Goal: Information Seeking & Learning: Check status

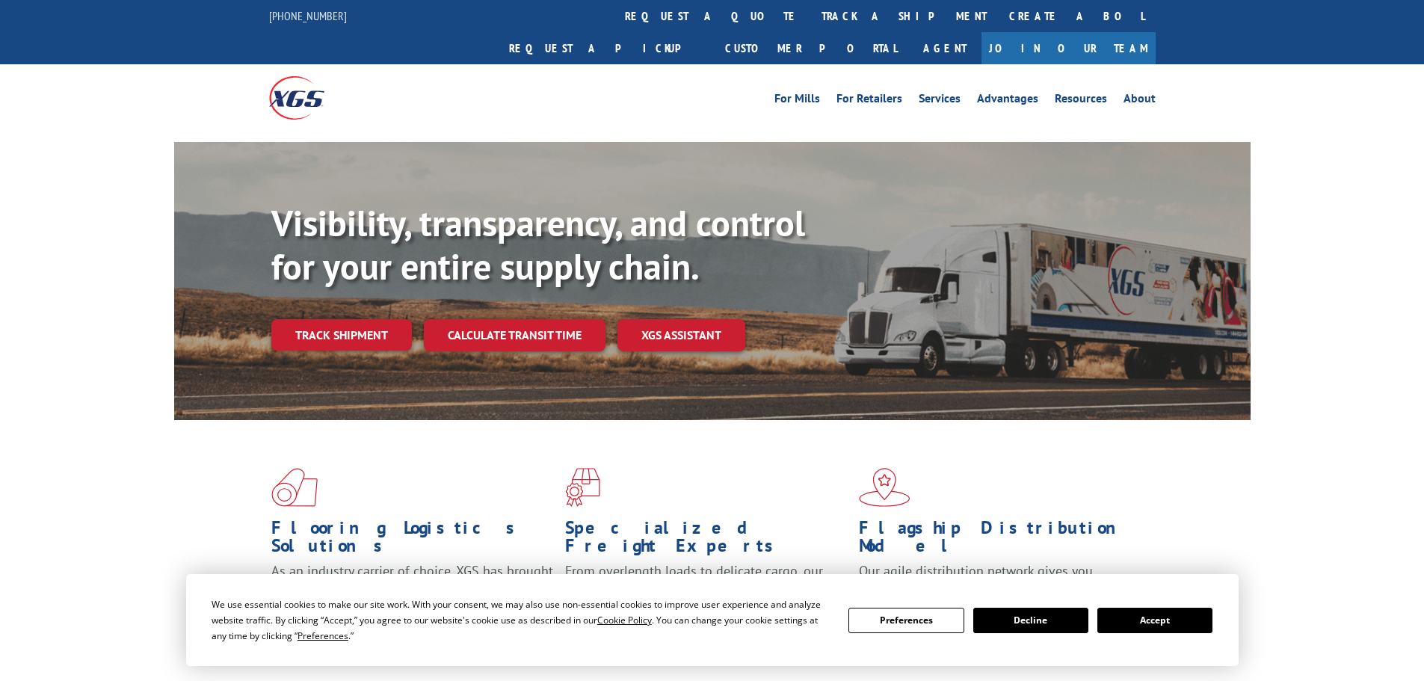
drag, startPoint x: 380, startPoint y: 300, endPoint x: 373, endPoint y: 306, distance: 9.6
click at [380, 319] on link "Track shipment" at bounding box center [341, 334] width 141 height 31
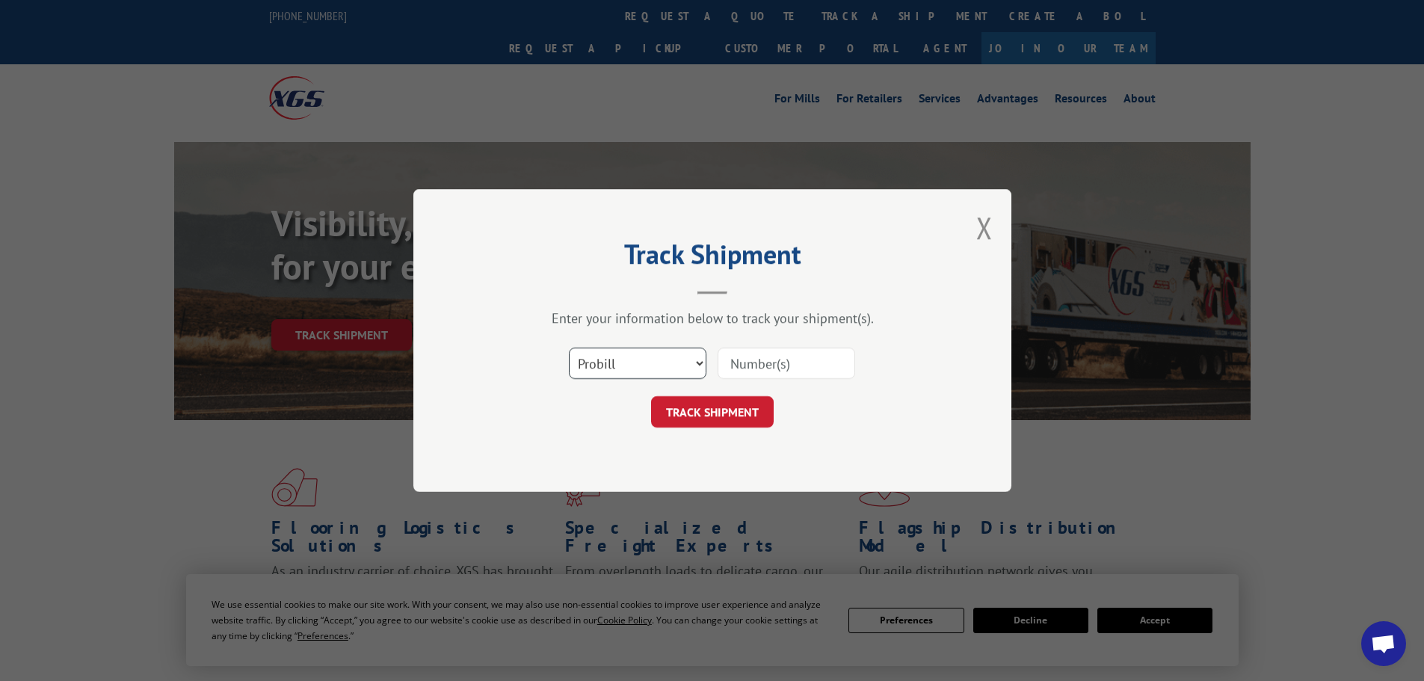
click at [682, 367] on select "Select category... Probill BOL PO" at bounding box center [638, 363] width 138 height 31
select select "po"
click at [569, 348] on select "Select category... Probill BOL PO" at bounding box center [638, 363] width 138 height 31
click at [769, 379] on input at bounding box center [786, 363] width 138 height 31
paste input "55530756"
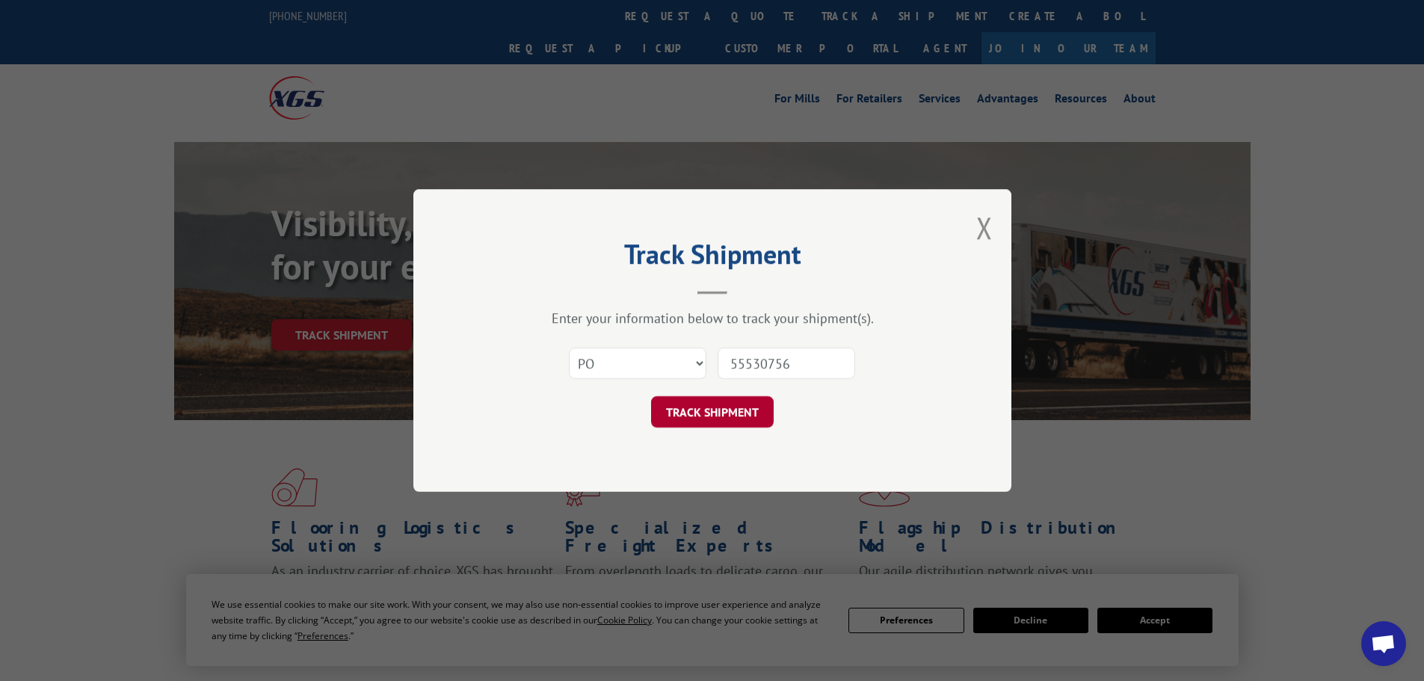
type input "55530756"
click at [732, 418] on button "TRACK SHIPMENT" at bounding box center [712, 411] width 123 height 31
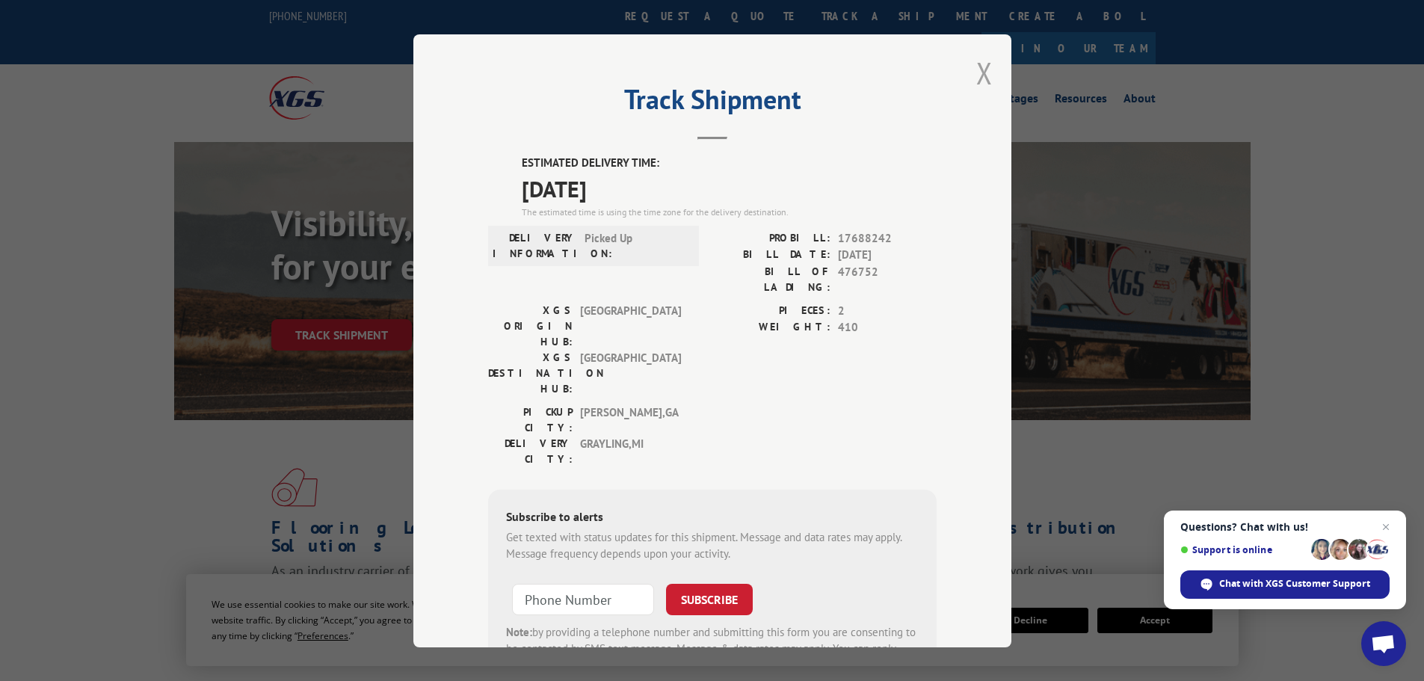
click at [984, 75] on button "Close modal" at bounding box center [984, 73] width 16 height 40
